Goal: Task Accomplishment & Management: Manage account settings

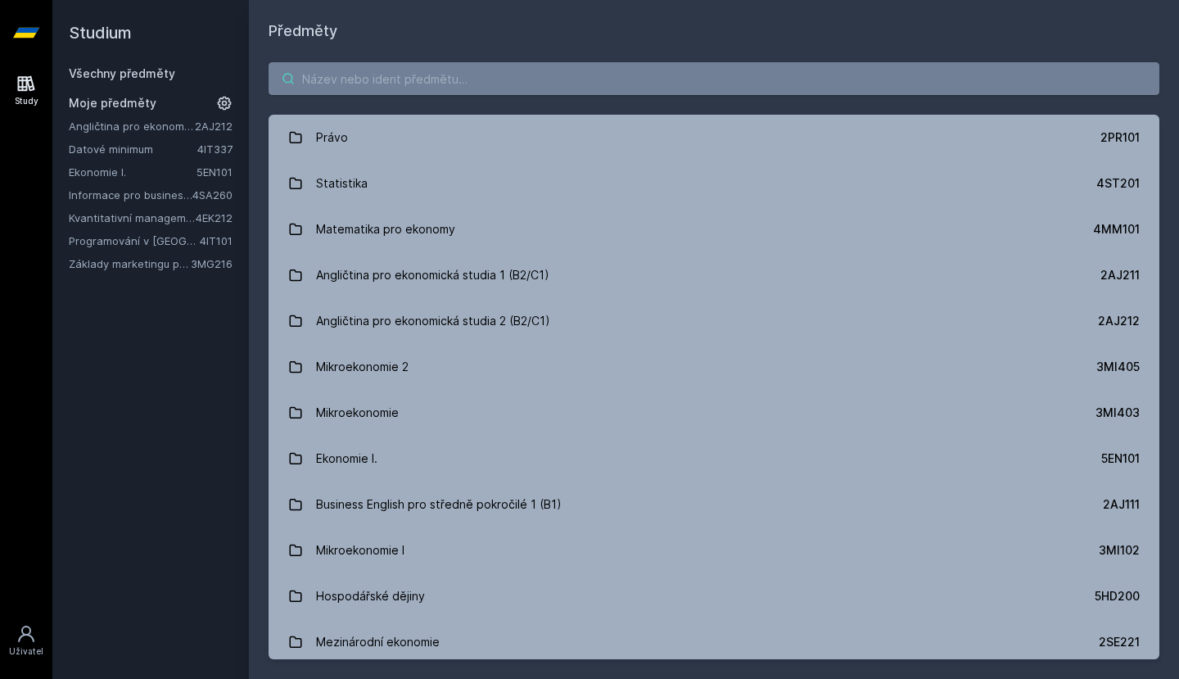
click at [401, 88] on input "search" at bounding box center [714, 78] width 891 height 33
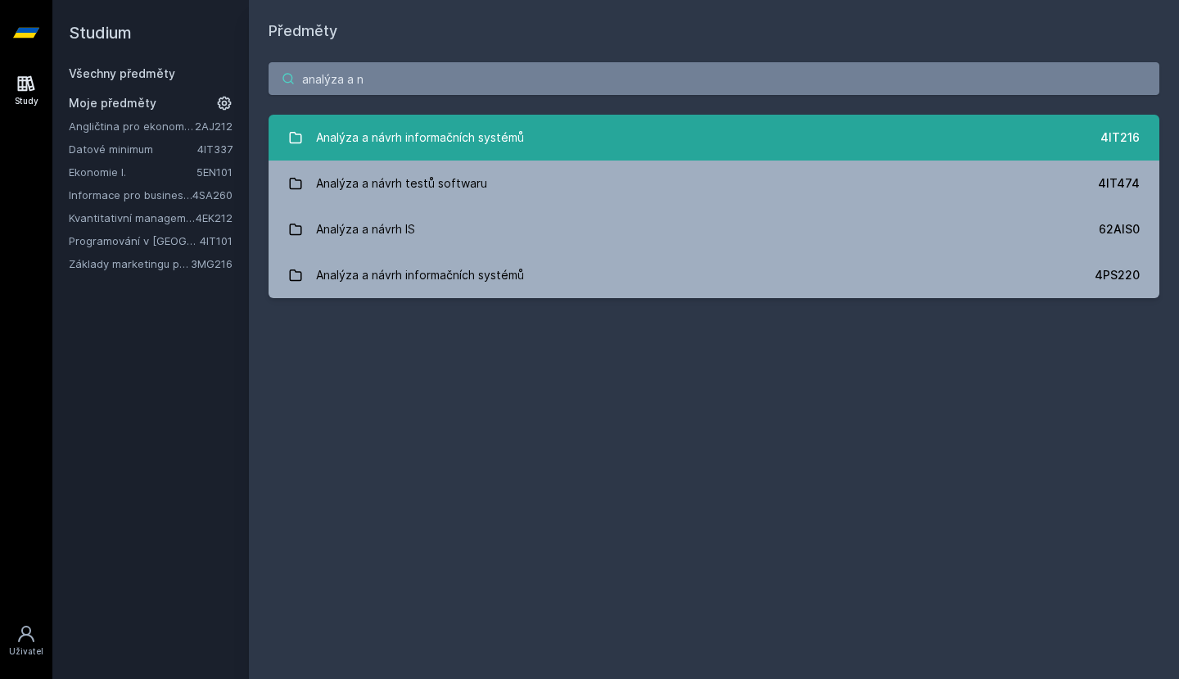
type input "analýza a n"
click at [435, 120] on link "Analýza a návrh informačních systémů 4IT216" at bounding box center [714, 138] width 891 height 46
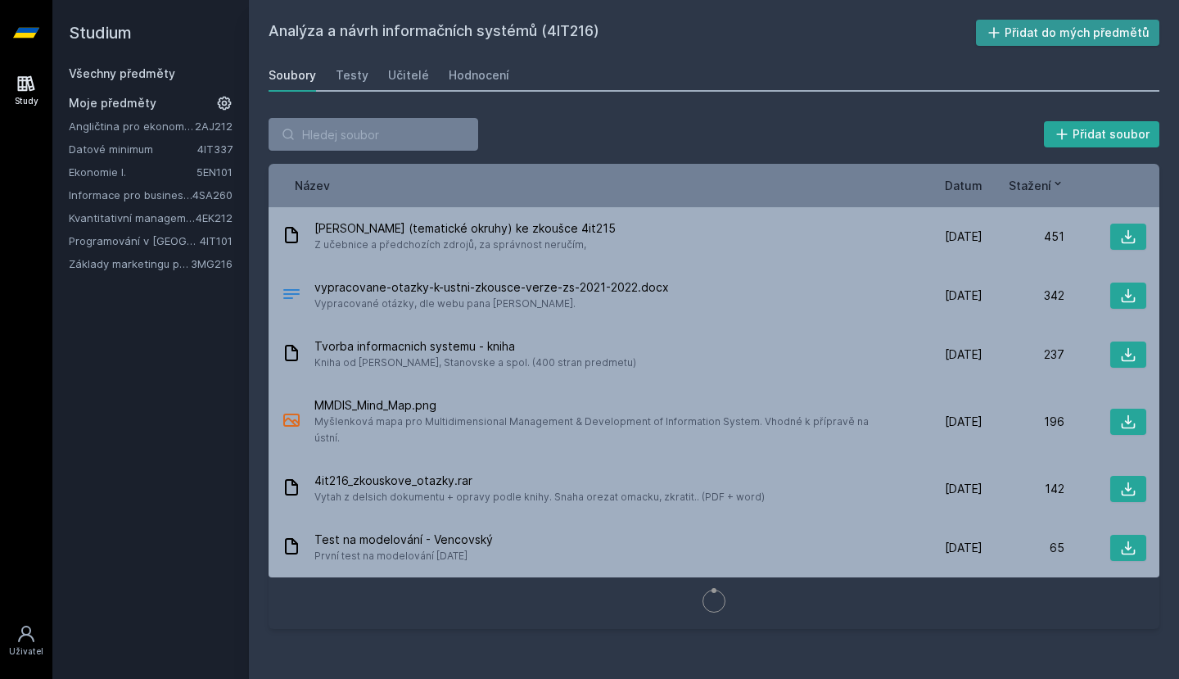
click at [1034, 22] on button "Přidat do mých předmětů" at bounding box center [1068, 33] width 184 height 26
click at [143, 148] on link "Angličtina pro ekonomická studia 2 (B2/C1)" at bounding box center [132, 149] width 126 height 16
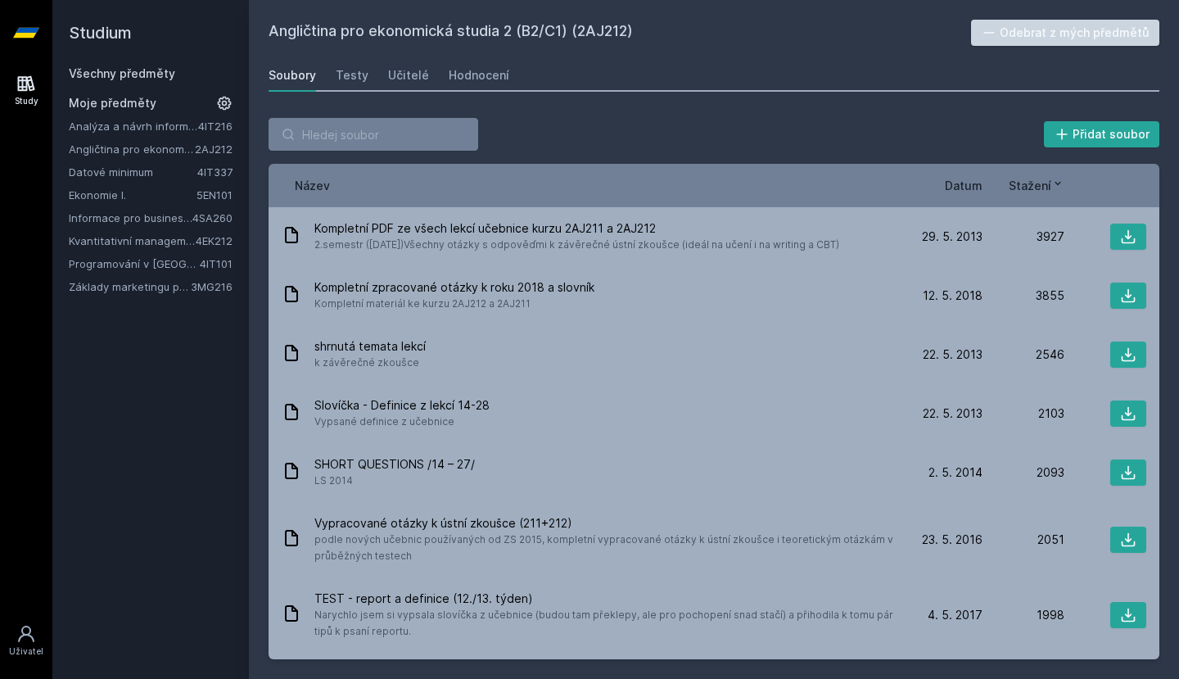
click at [1037, 32] on button "Odebrat z mých předmětů" at bounding box center [1065, 33] width 189 height 26
click at [110, 148] on link "Datové minimum" at bounding box center [133, 149] width 129 height 16
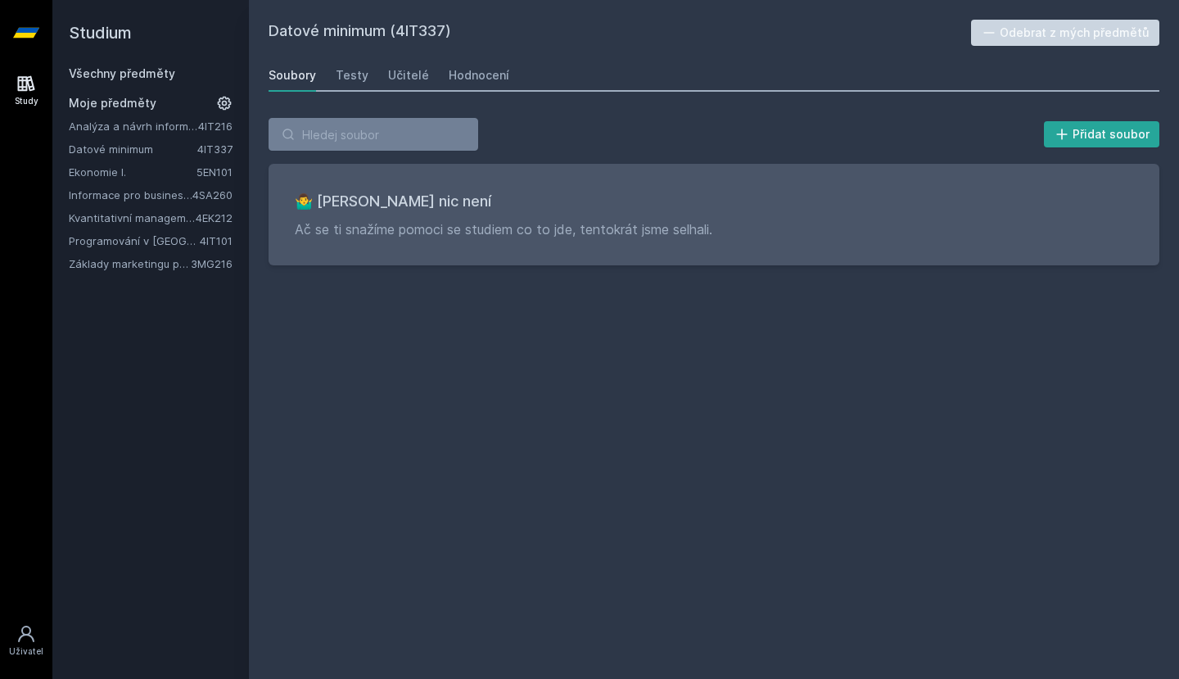
click at [1074, 16] on div "Datové minimum (4IT337) Odebrat z mých předmětů [GEOGRAPHIC_DATA] Testy Učitelé…" at bounding box center [714, 339] width 930 height 679
click at [1070, 29] on button "Odebrat z mých předmětů" at bounding box center [1065, 33] width 189 height 26
click at [137, 173] on link "Informace pro business (v angličtině)" at bounding box center [131, 172] width 124 height 16
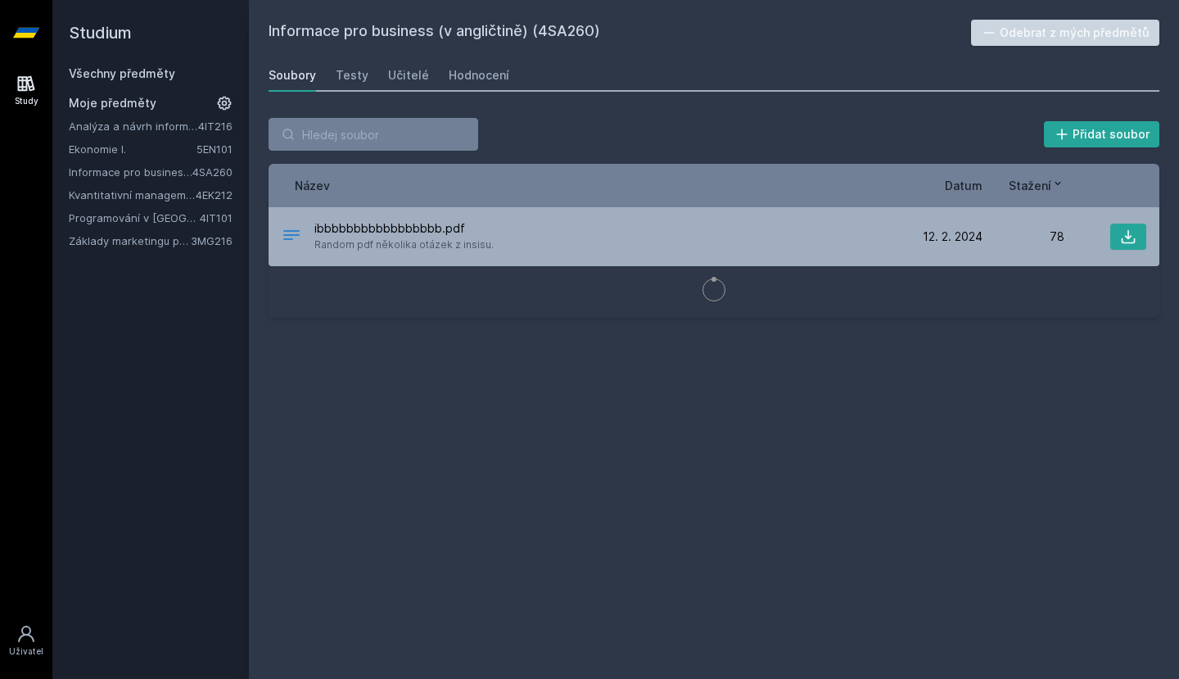
click at [994, 34] on icon at bounding box center [989, 33] width 11 height 2
click at [99, 192] on link "Programování v [GEOGRAPHIC_DATA]" at bounding box center [134, 195] width 131 height 16
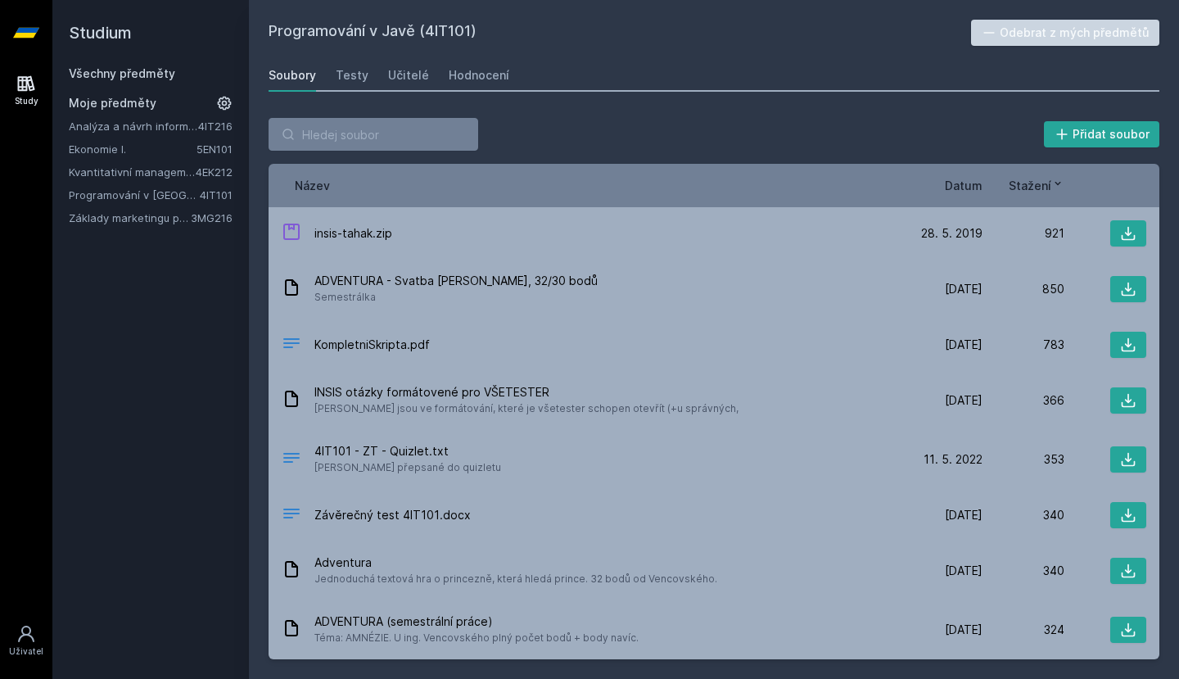
click at [1051, 43] on button "Odebrat z mých předmětů" at bounding box center [1065, 33] width 189 height 26
click at [120, 195] on link "Základy marketingu pro informatiky a statistiky" at bounding box center [130, 195] width 122 height 16
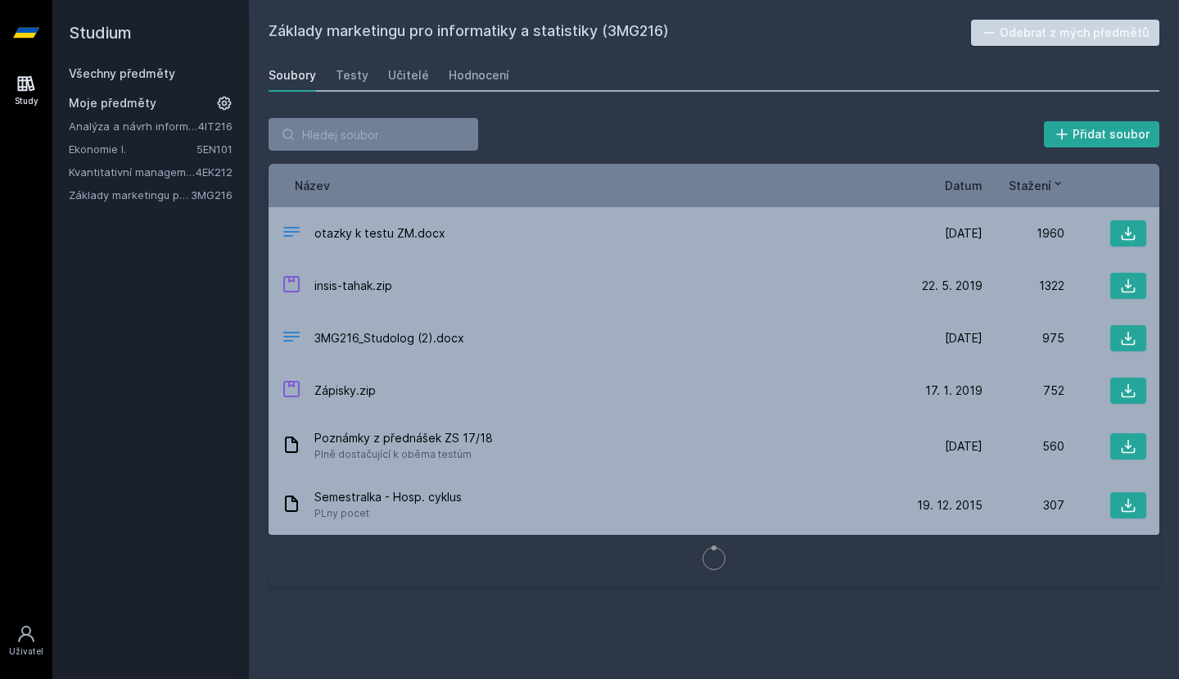
click at [1089, 38] on button "Odebrat z mých předmětů" at bounding box center [1065, 33] width 189 height 26
click at [120, 172] on link "Kvantitativní management" at bounding box center [132, 172] width 127 height 16
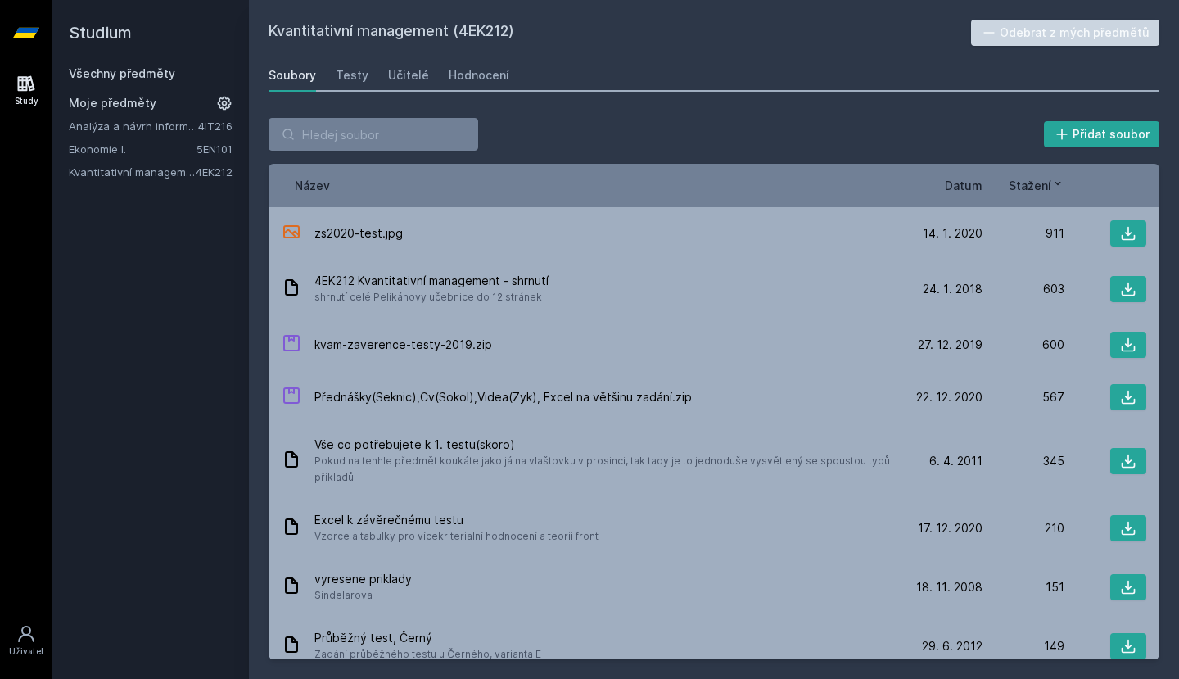
click at [1010, 28] on button "Odebrat z mých předmětů" at bounding box center [1065, 33] width 189 height 26
click at [301, 79] on div "Soubory" at bounding box center [293, 75] width 48 height 16
click at [87, 48] on h2 "Studium" at bounding box center [151, 33] width 164 height 66
click at [95, 79] on link "Všechny předměty" at bounding box center [122, 73] width 106 height 14
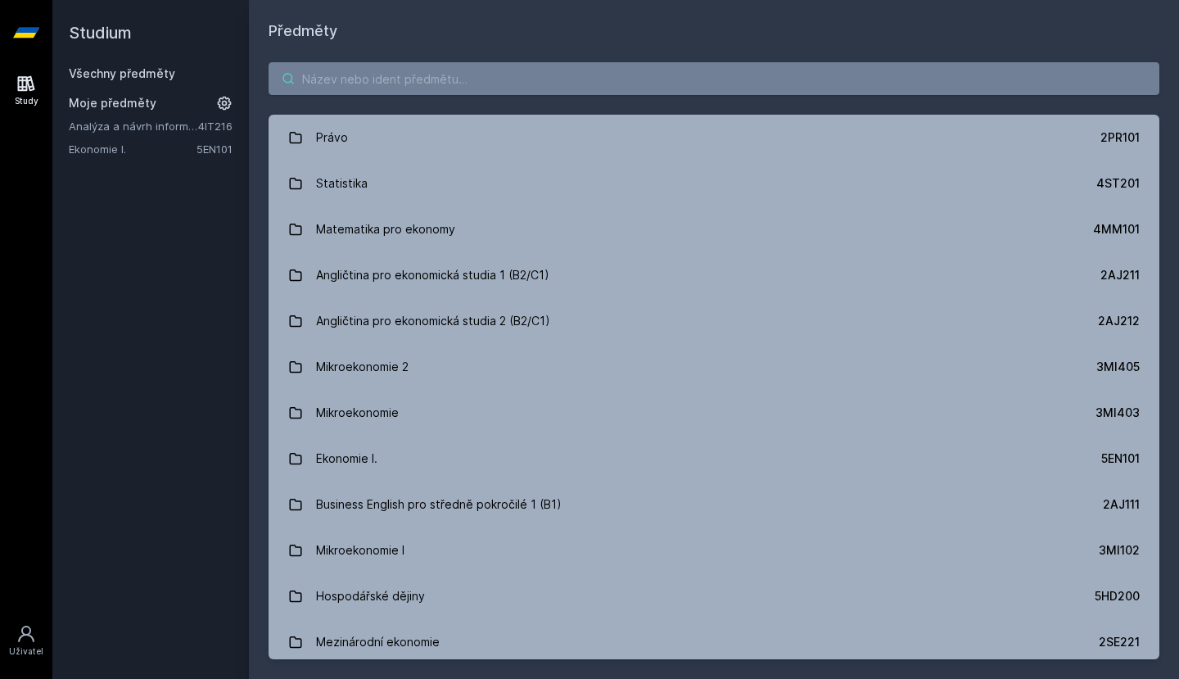
click at [318, 84] on input "search" at bounding box center [714, 78] width 891 height 33
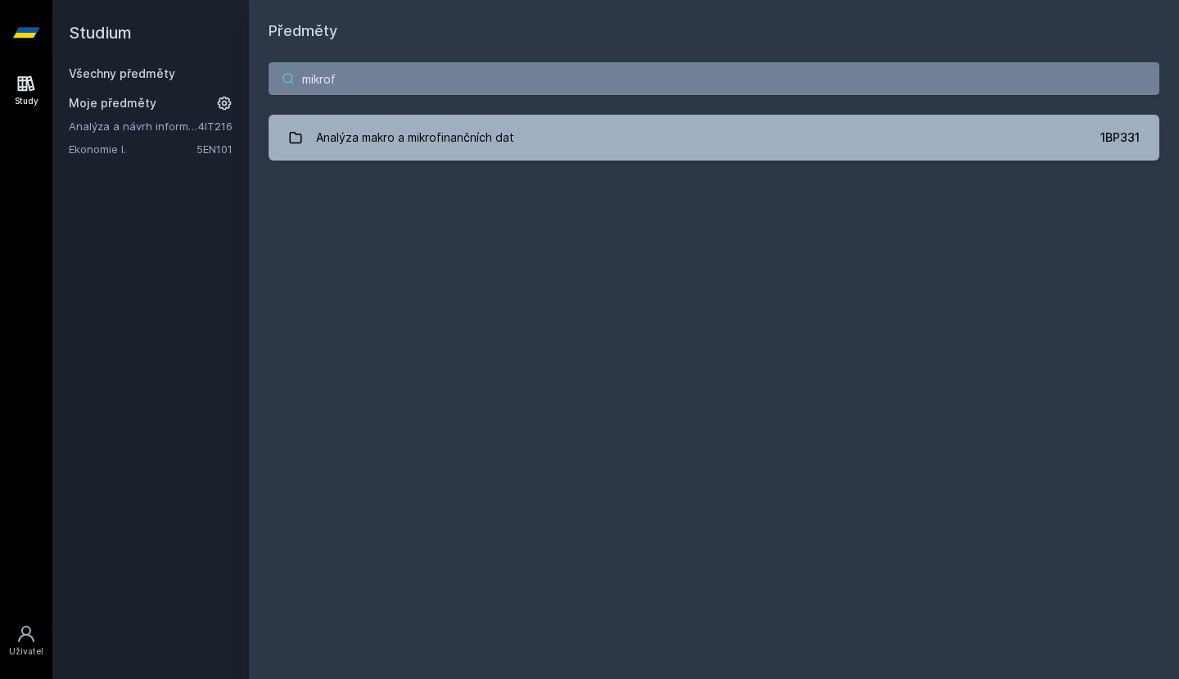
click at [368, 88] on input "mikrof" at bounding box center [714, 78] width 891 height 33
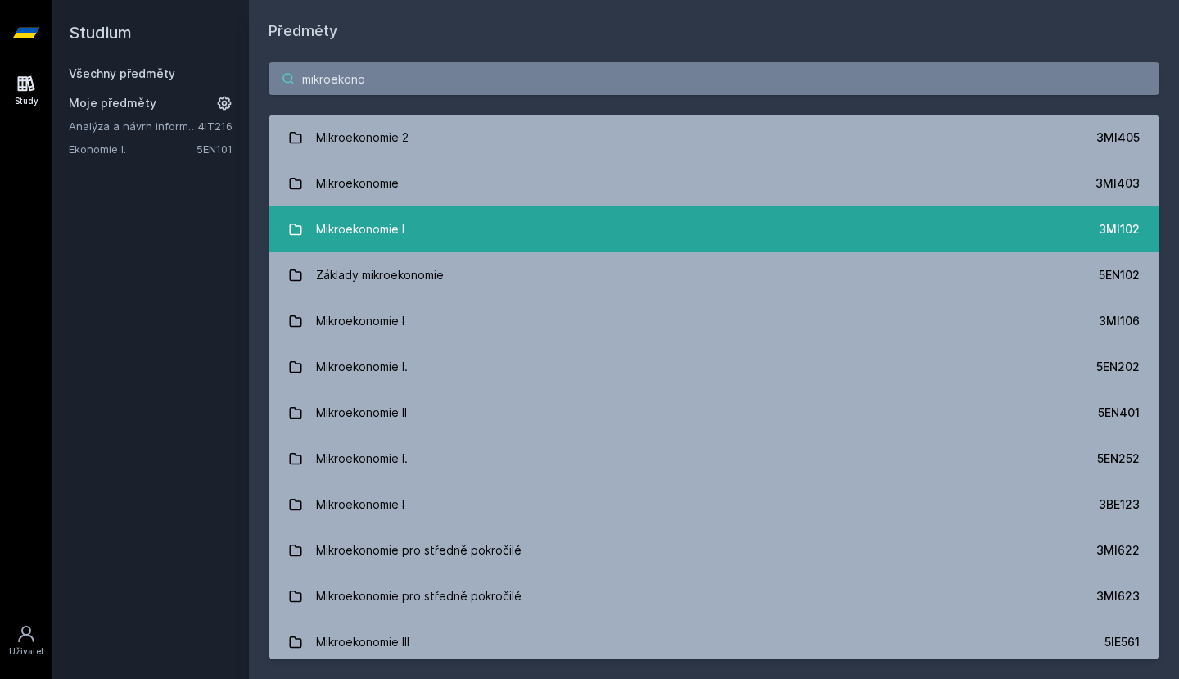
type input "mikroekono"
click at [437, 224] on link "Mikroekonomie I 3MI102" at bounding box center [714, 229] width 891 height 46
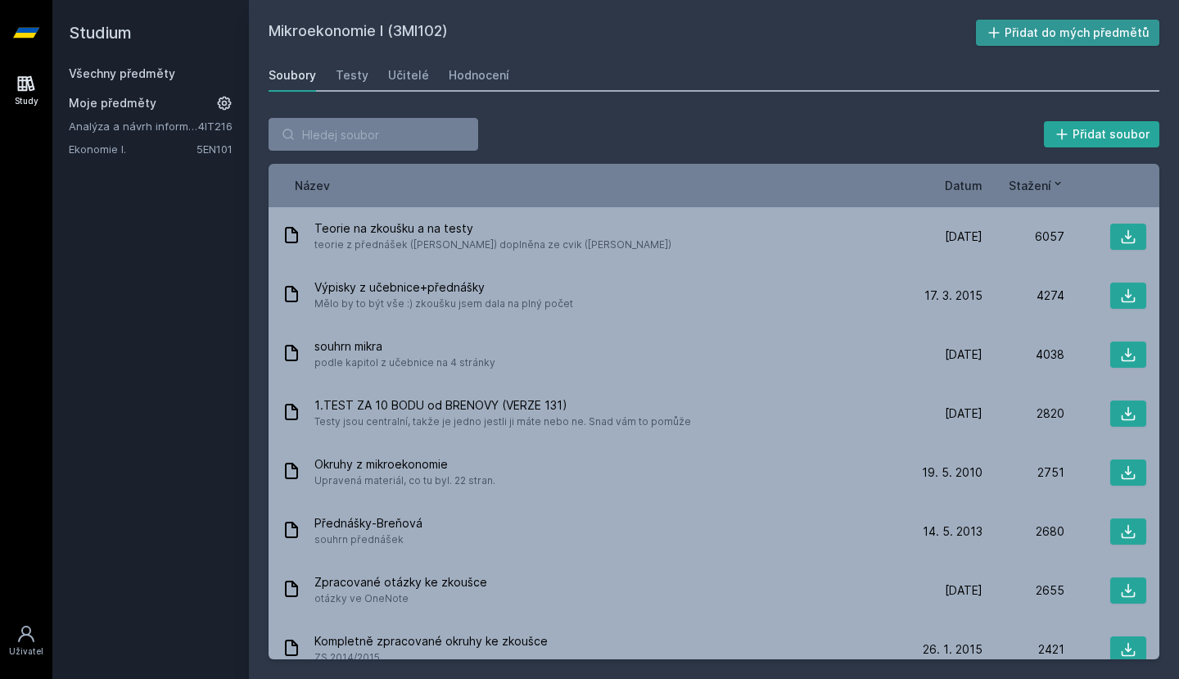
click at [1071, 28] on button "Přidat do mých předmětů" at bounding box center [1068, 33] width 184 height 26
click at [269, 81] on div "Soubory" at bounding box center [293, 75] width 48 height 16
click at [106, 67] on link "Všechny předměty" at bounding box center [122, 73] width 106 height 14
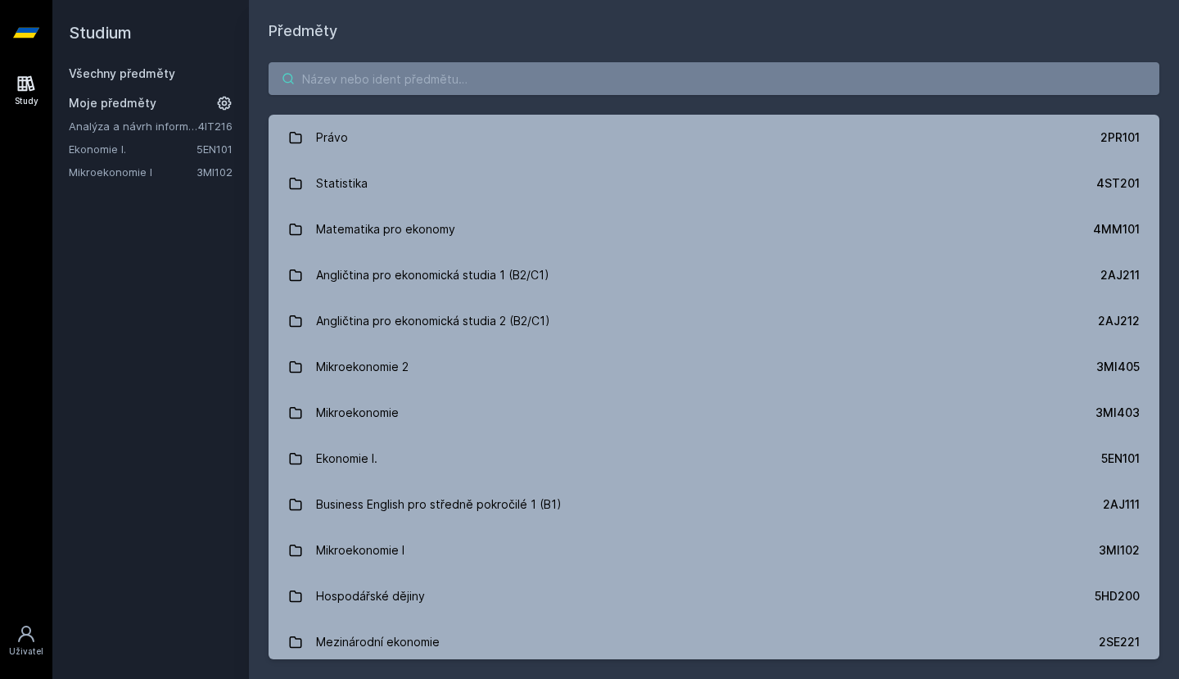
click at [736, 79] on input "search" at bounding box center [714, 78] width 891 height 33
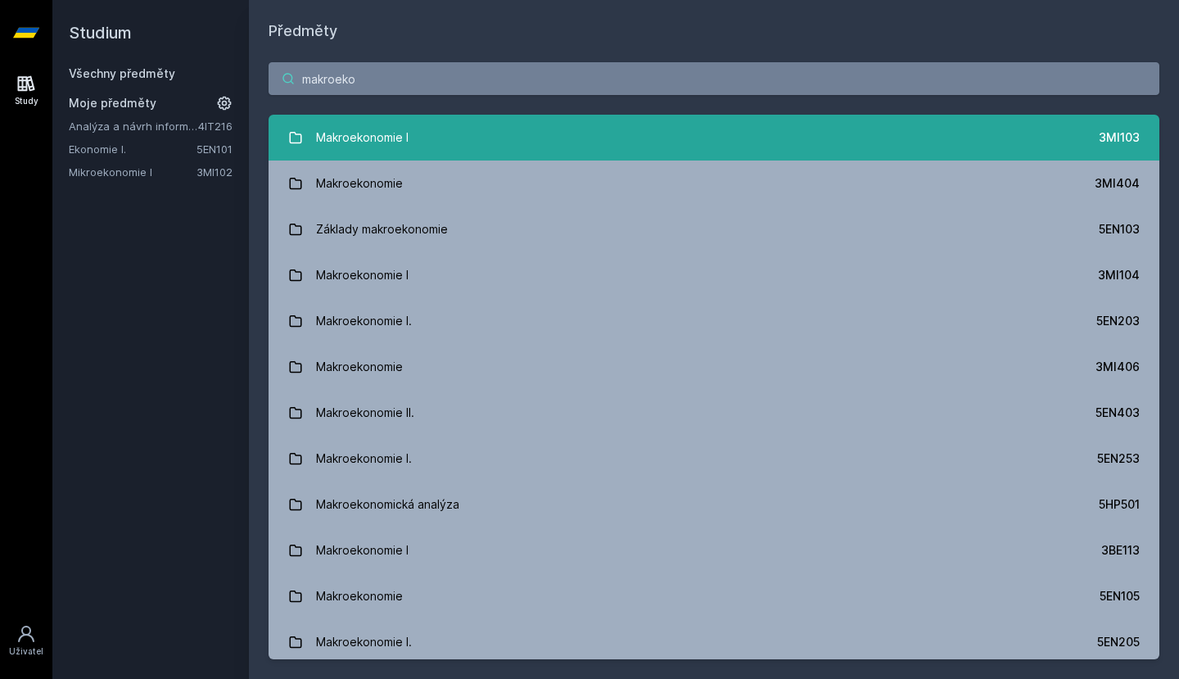
type input "makroeko"
click at [656, 154] on link "Makroekonomie I 3MI103" at bounding box center [714, 138] width 891 height 46
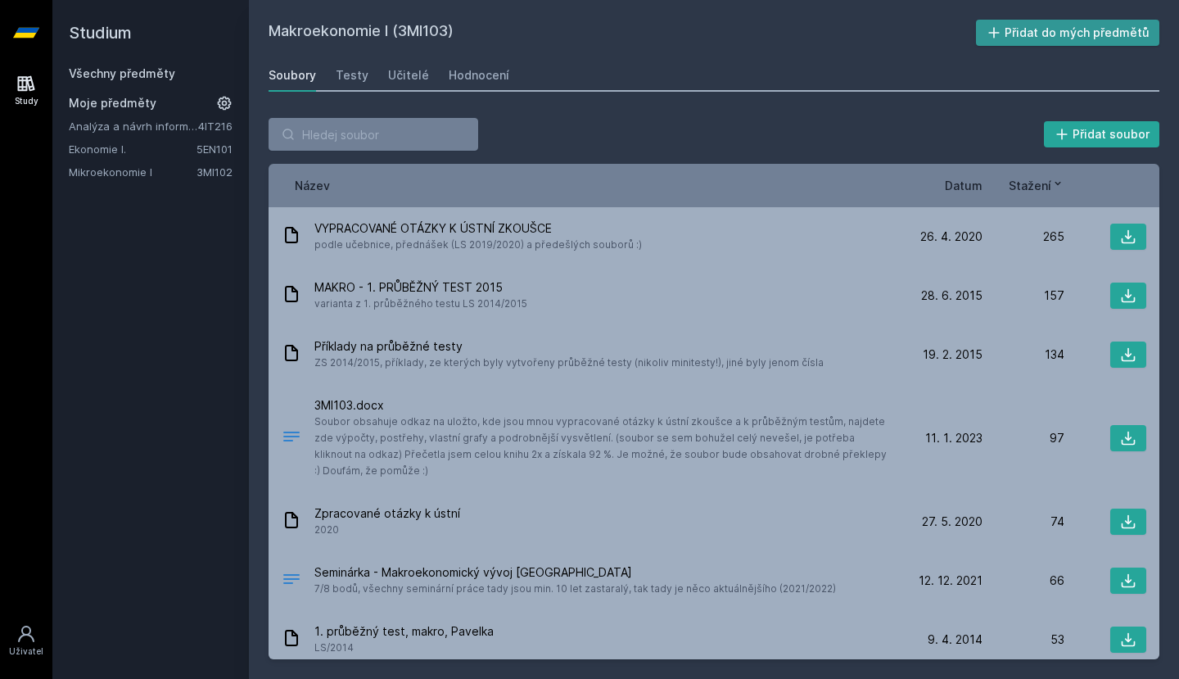
click at [1003, 29] on icon at bounding box center [994, 33] width 16 height 16
click at [100, 75] on link "Všechny předměty" at bounding box center [122, 73] width 106 height 14
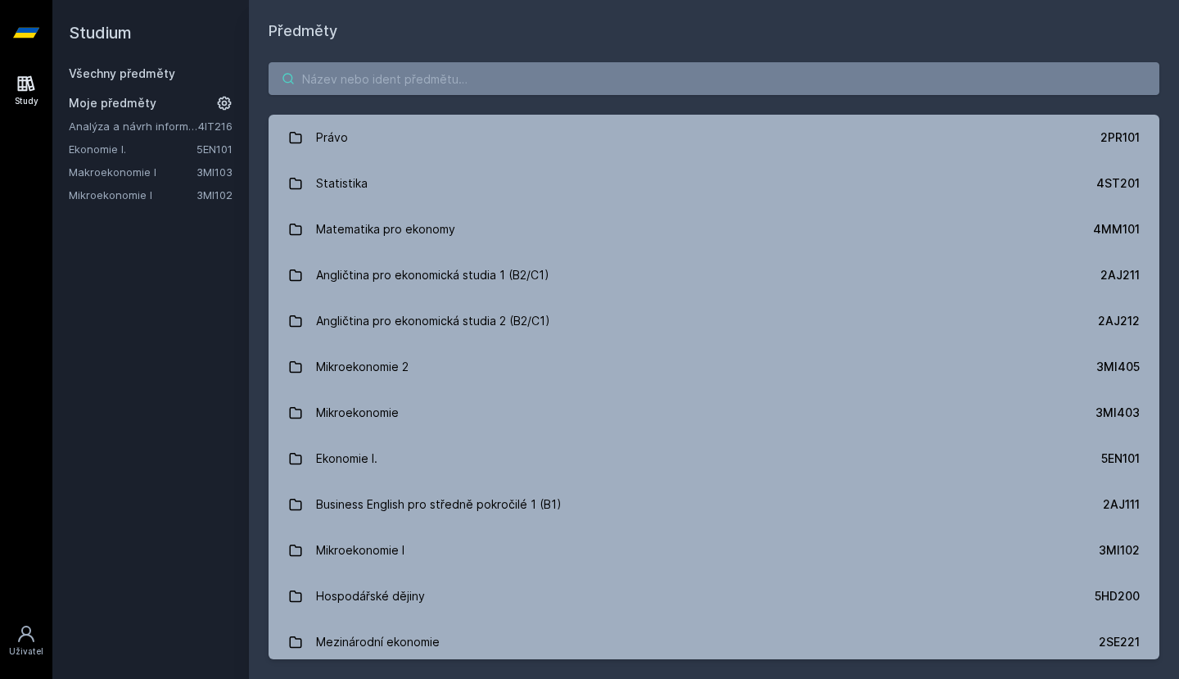
click at [390, 79] on input "search" at bounding box center [714, 78] width 891 height 33
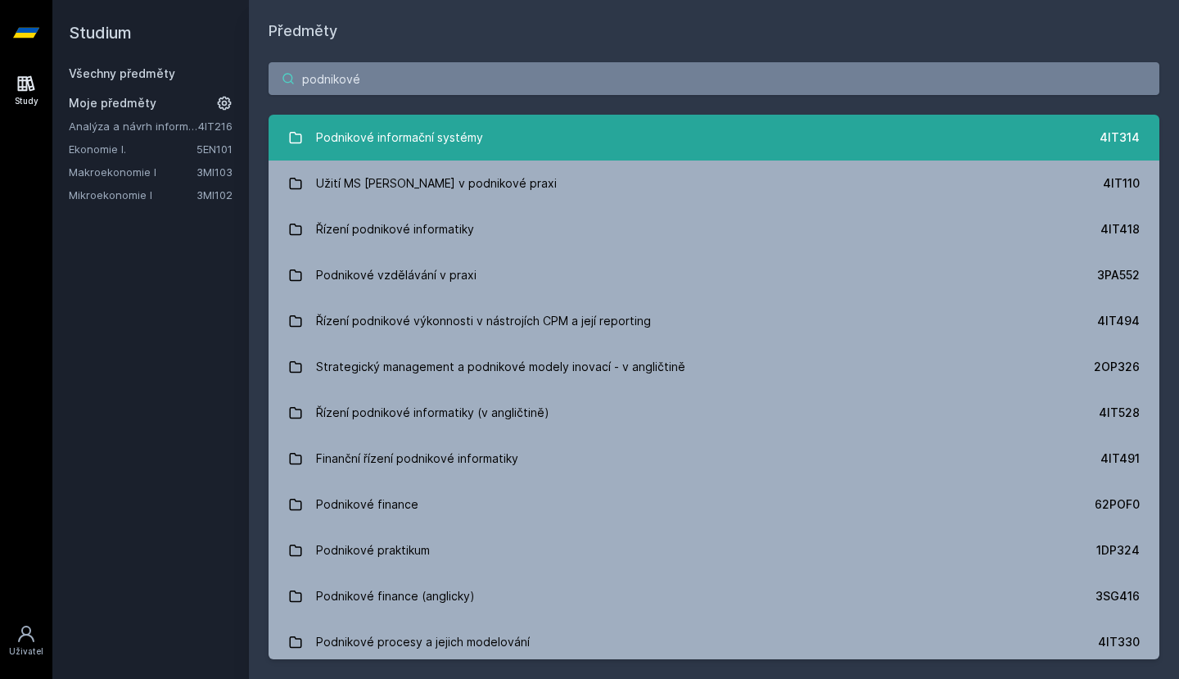
type input "podnikové"
click at [433, 139] on div "Podnikové informační systémy" at bounding box center [399, 137] width 167 height 33
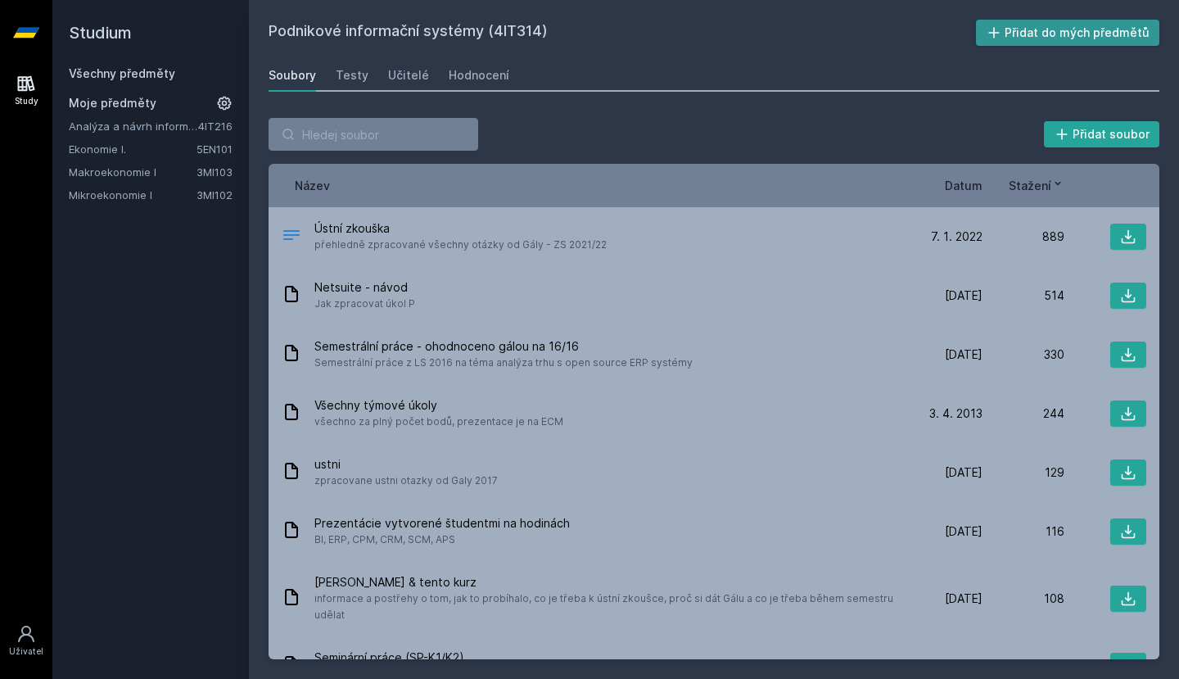
click at [1095, 27] on button "Přidat do mých předmětů" at bounding box center [1068, 33] width 184 height 26
click at [121, 76] on link "Všechny předměty" at bounding box center [122, 73] width 106 height 14
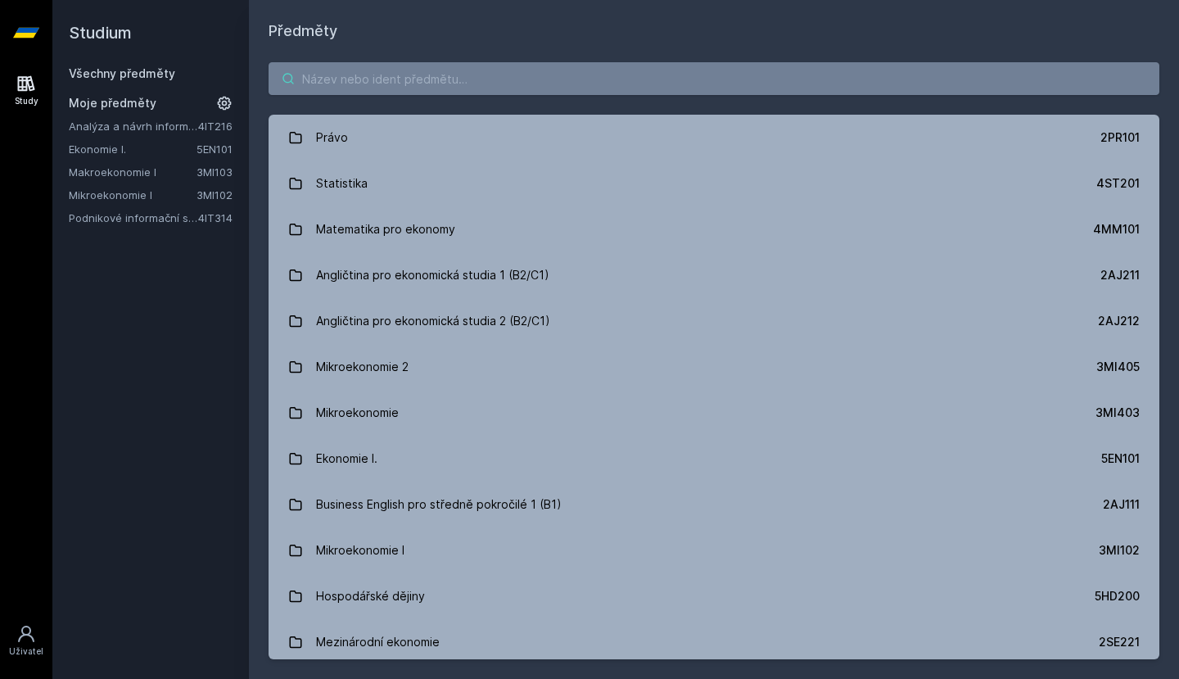
click at [406, 79] on input "search" at bounding box center [714, 78] width 891 height 33
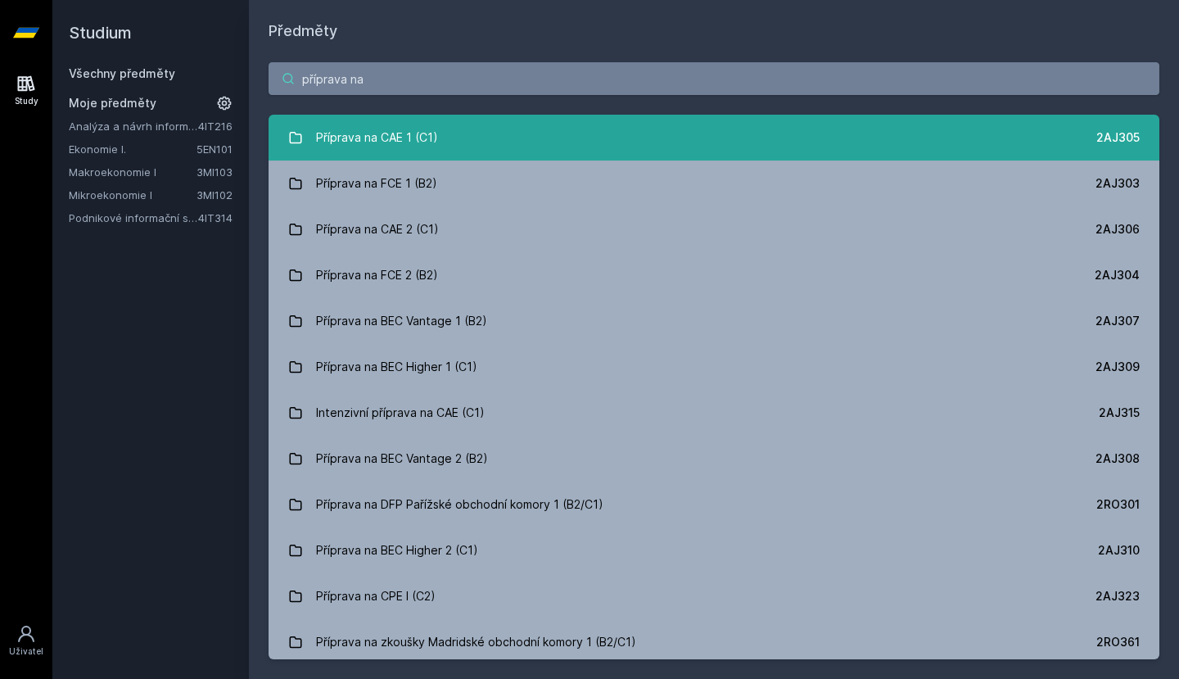
type input "příprava na"
click at [405, 129] on div "Příprava na CAE 1 (C1)" at bounding box center [377, 137] width 122 height 33
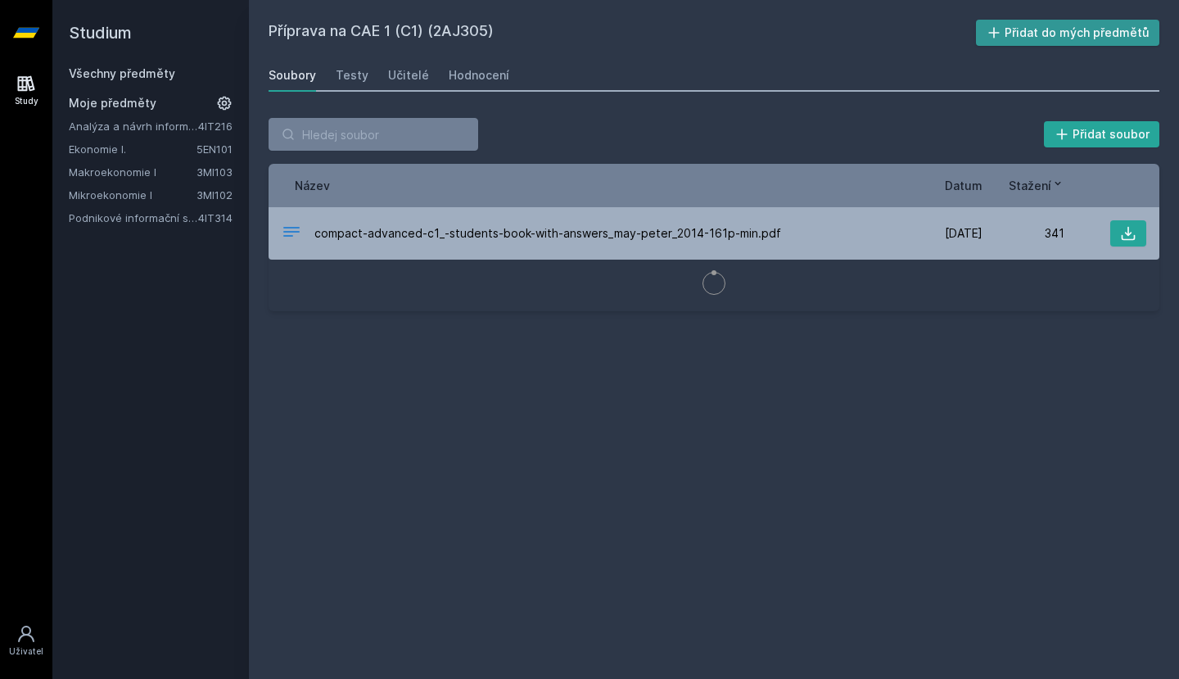
click at [1033, 29] on button "Přidat do mých předmětů" at bounding box center [1068, 33] width 184 height 26
click at [145, 67] on link "Všechny předměty" at bounding box center [122, 73] width 106 height 14
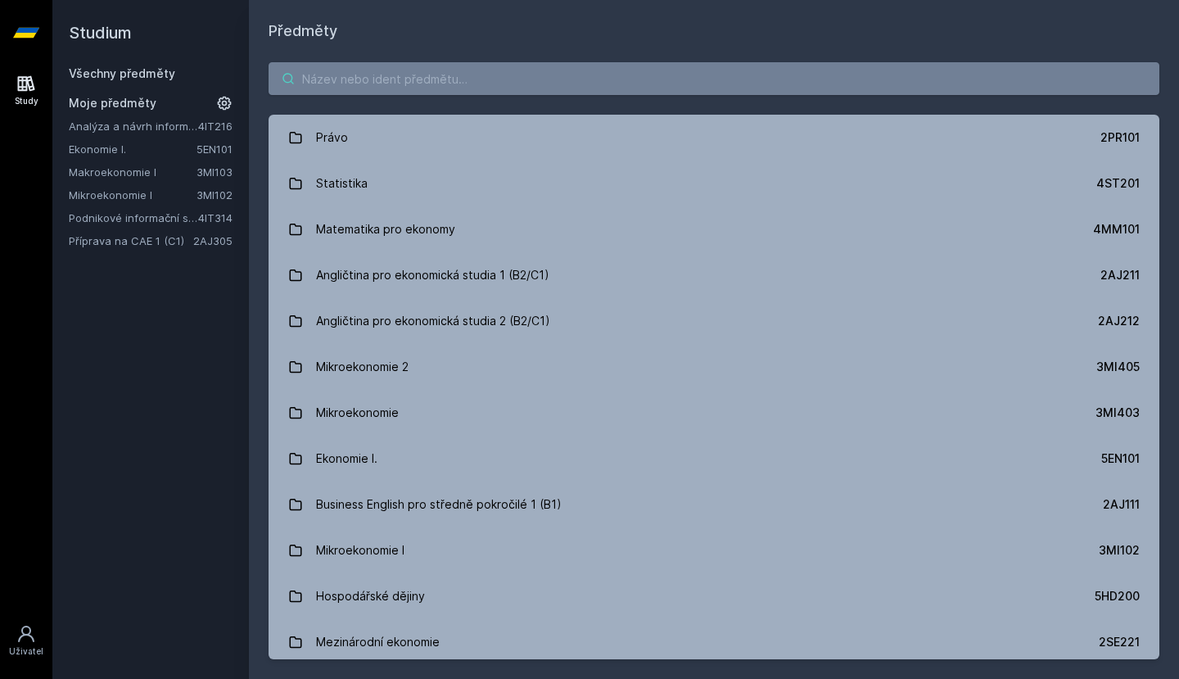
click at [341, 78] on input "search" at bounding box center [714, 78] width 891 height 33
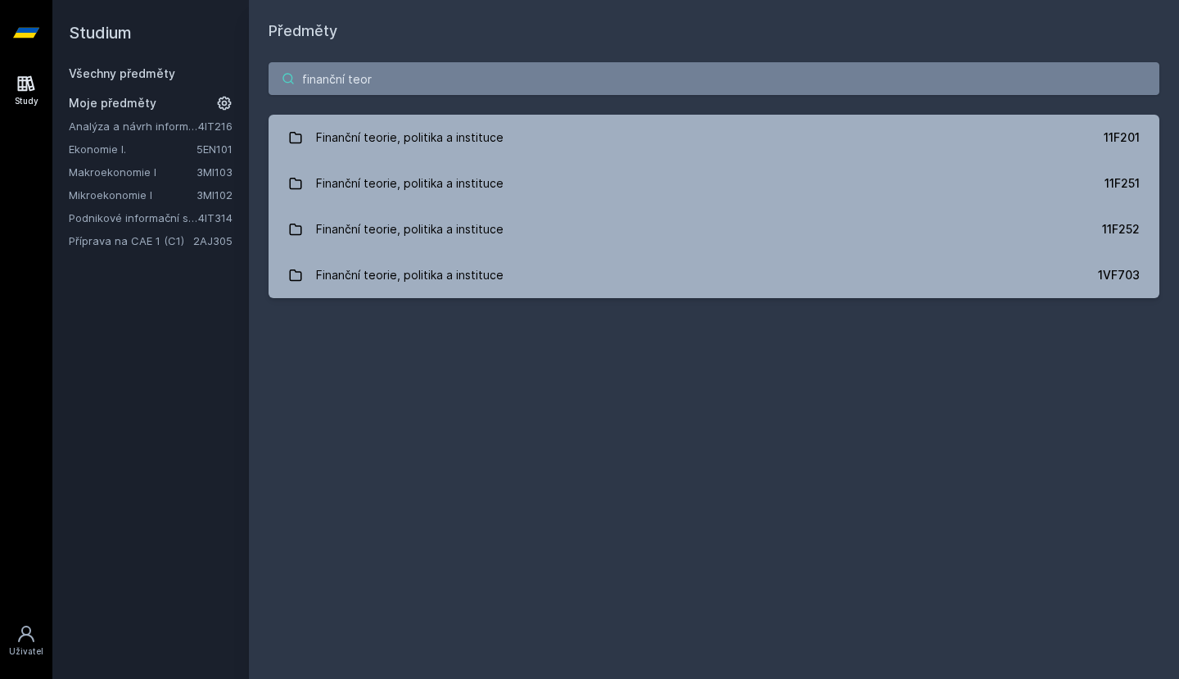
click at [534, 88] on input "finanční teor" at bounding box center [714, 78] width 891 height 33
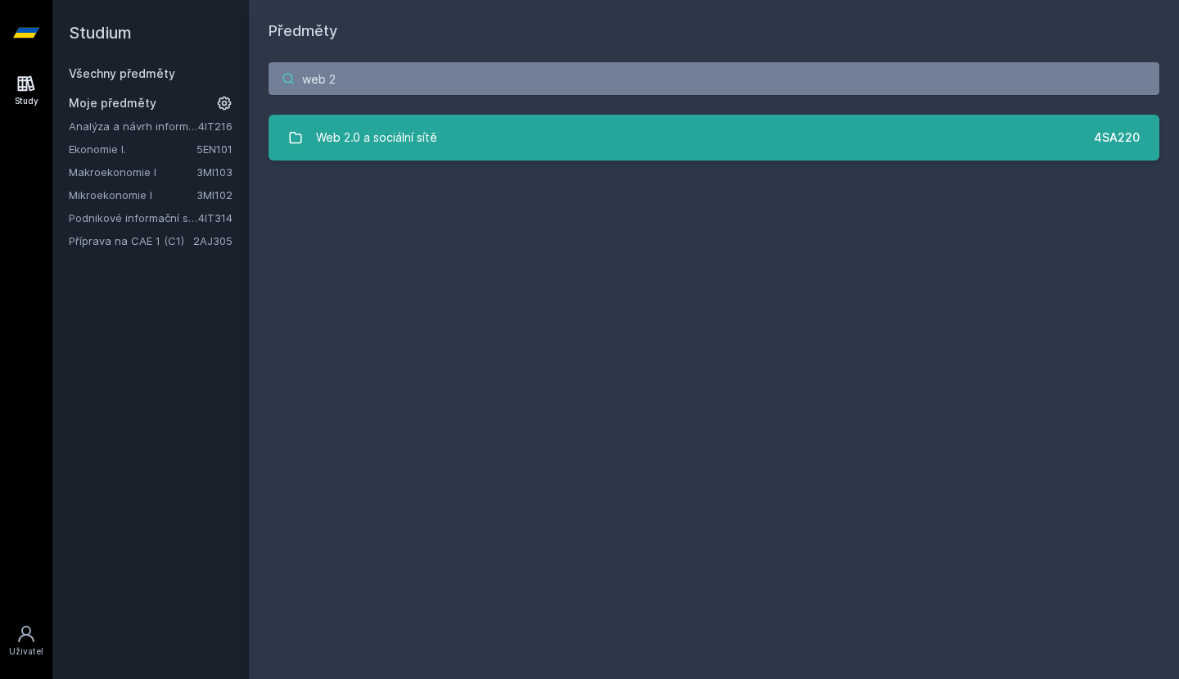
type input "web 2"
click at [451, 142] on link "Web 2.0 a sociální sítě 4SA220" at bounding box center [714, 138] width 891 height 46
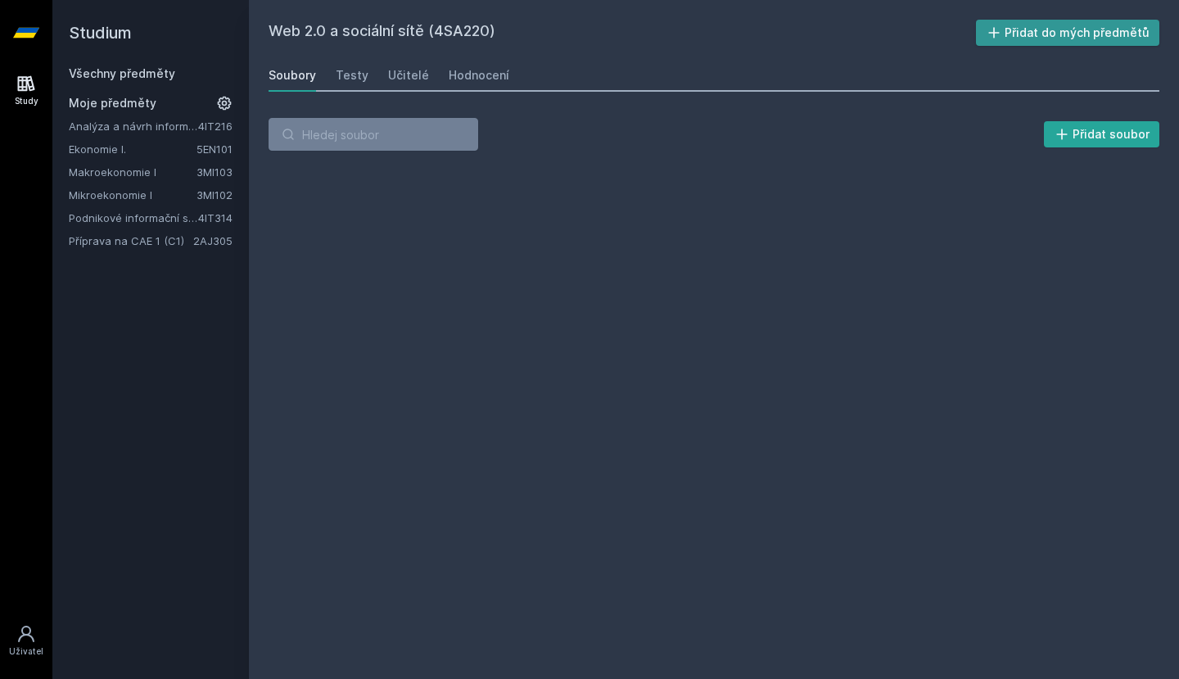
click at [1091, 29] on button "Přidat do mých předmětů" at bounding box center [1068, 33] width 184 height 26
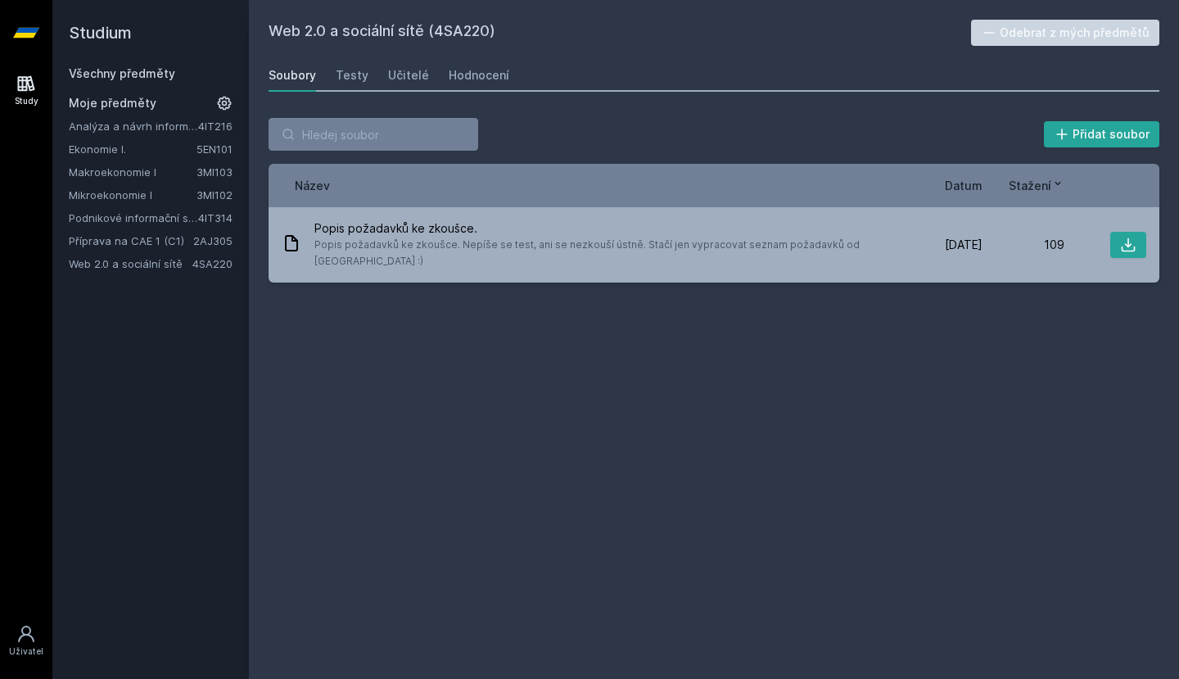
click at [158, 131] on link "Analýza a návrh informačních systémů" at bounding box center [133, 126] width 129 height 16
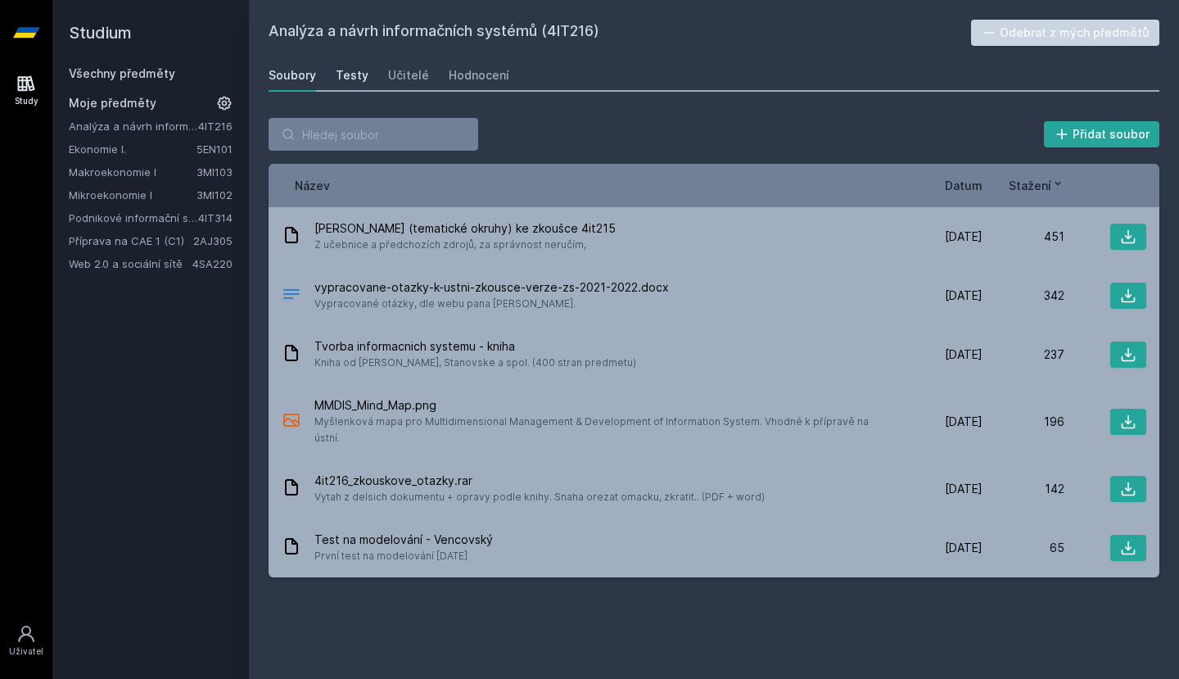
click at [351, 79] on div "Testy" at bounding box center [352, 75] width 33 height 16
click at [414, 79] on div "Učitelé" at bounding box center [408, 75] width 41 height 16
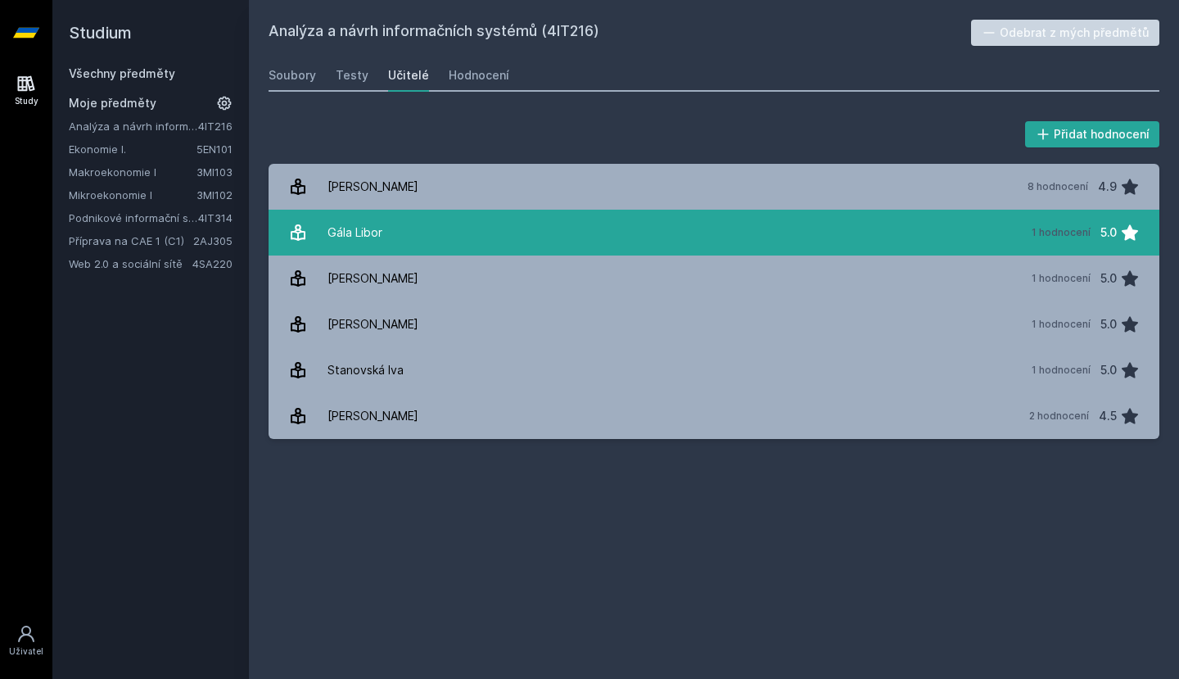
click at [379, 225] on div "Gála Libor" at bounding box center [355, 232] width 55 height 33
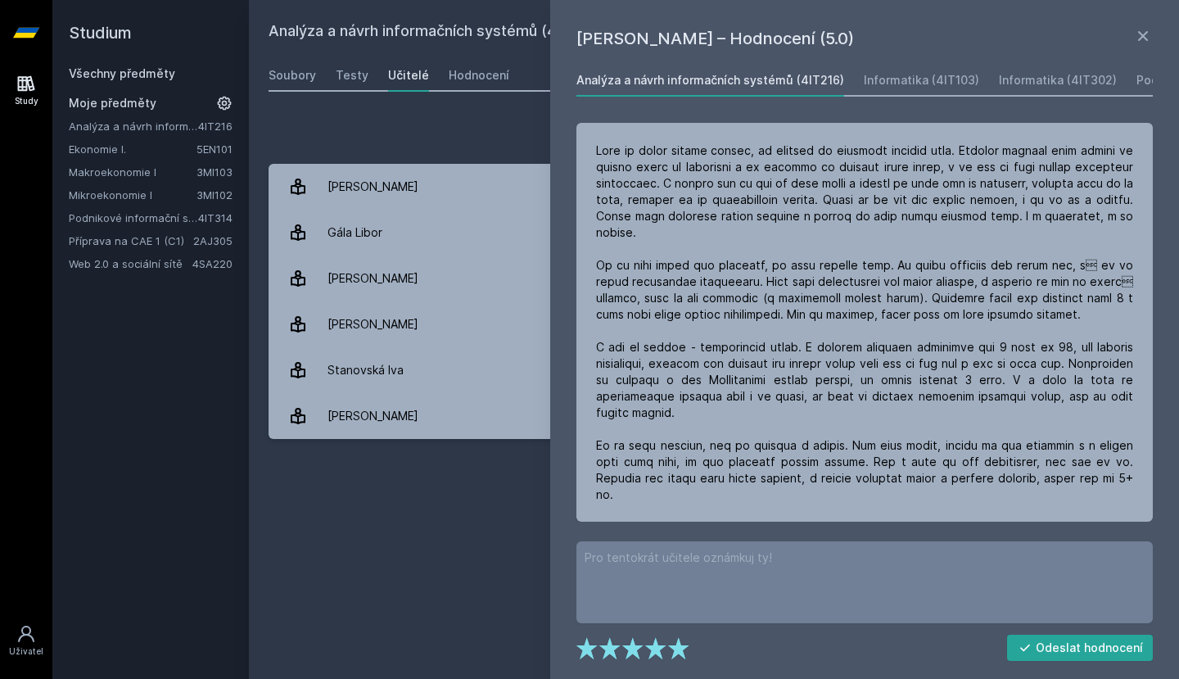
click at [471, 125] on div "Přidat hodnocení" at bounding box center [714, 134] width 891 height 33
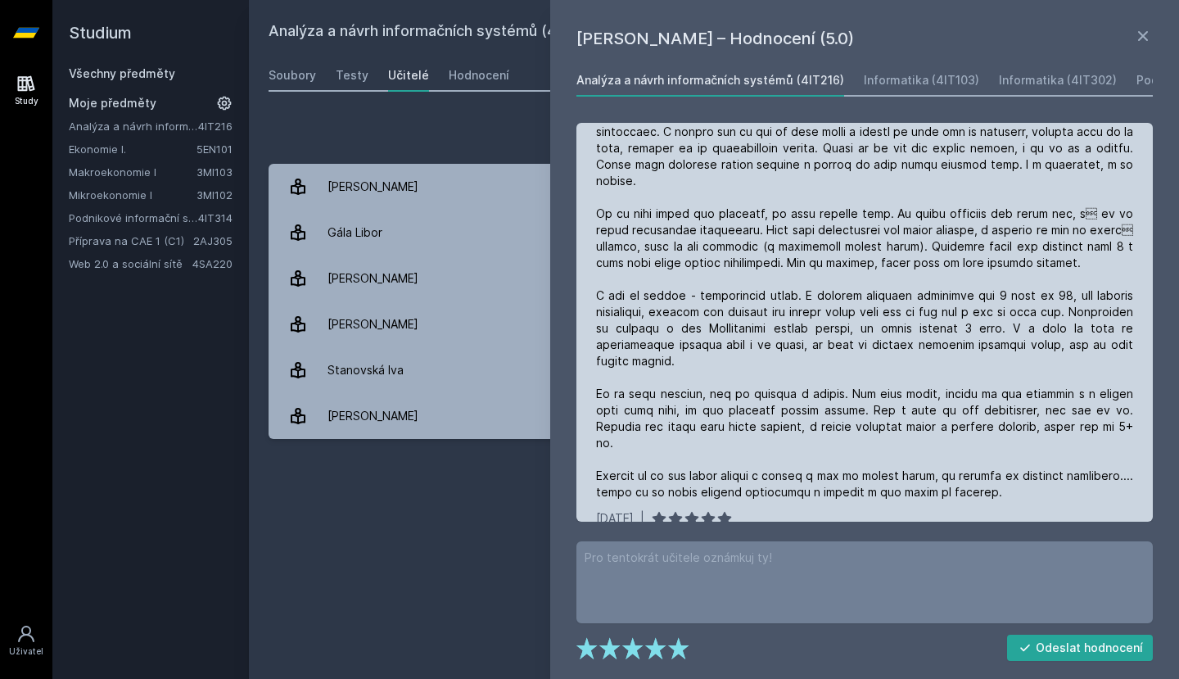
scroll to position [61, 0]
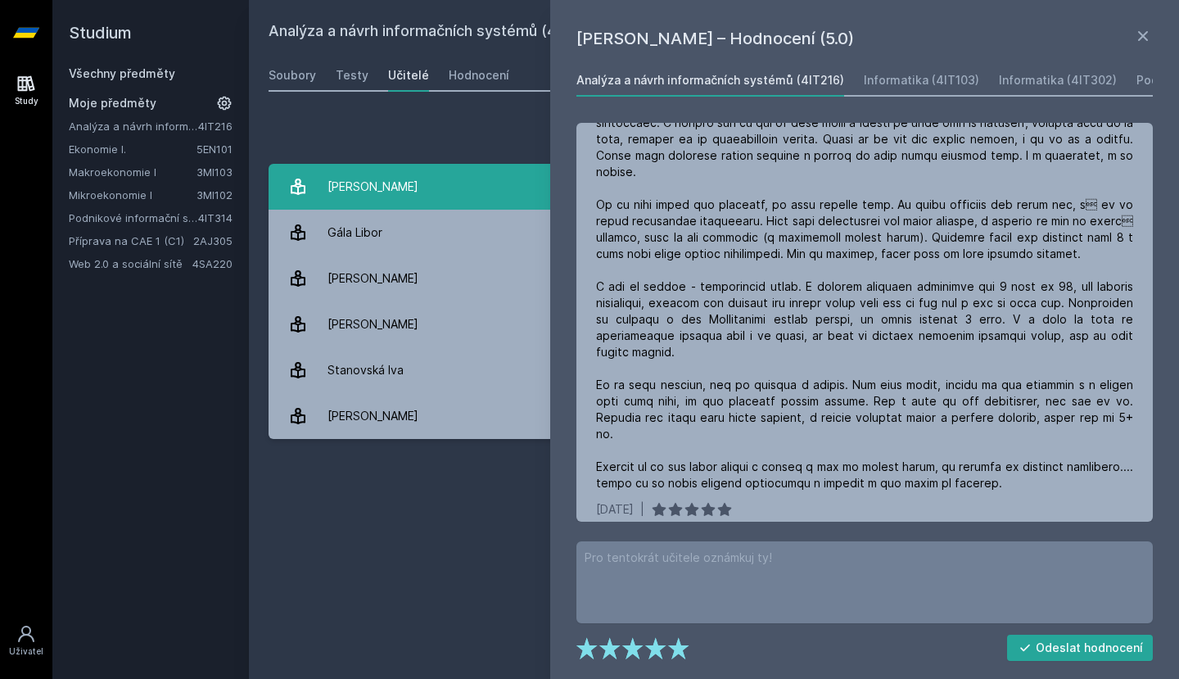
click at [423, 184] on link "[PERSON_NAME] 8 hodnocení 4.9" at bounding box center [714, 187] width 891 height 46
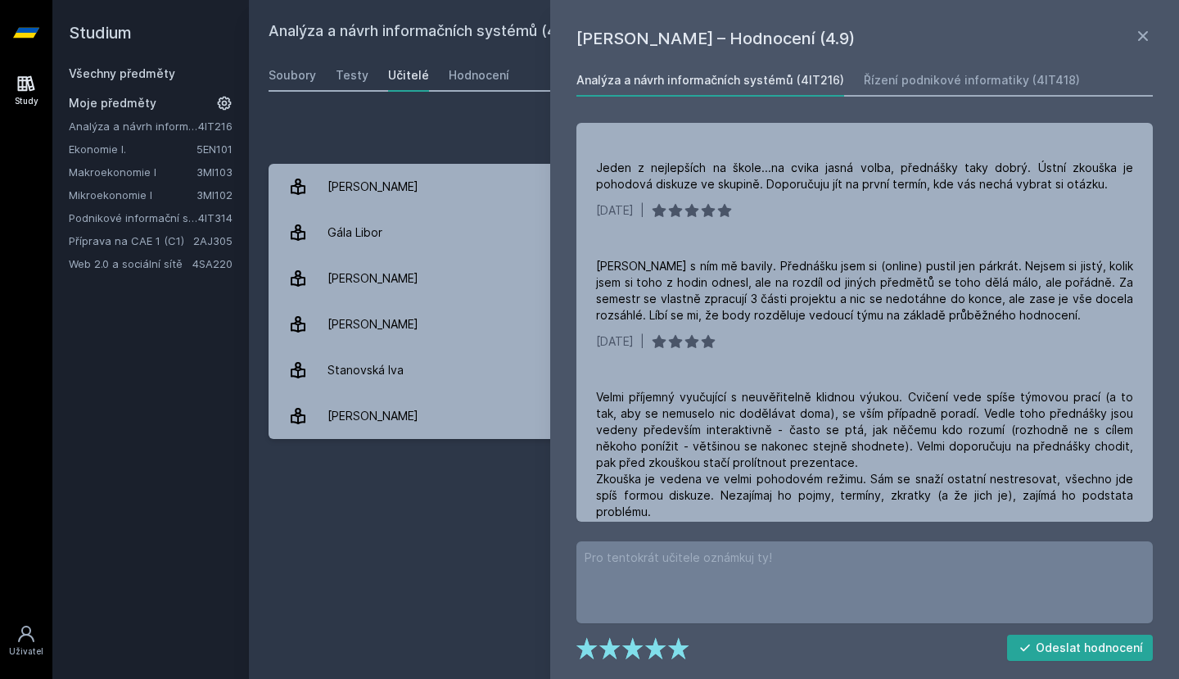
scroll to position [847, 0]
